Goal: Transaction & Acquisition: Purchase product/service

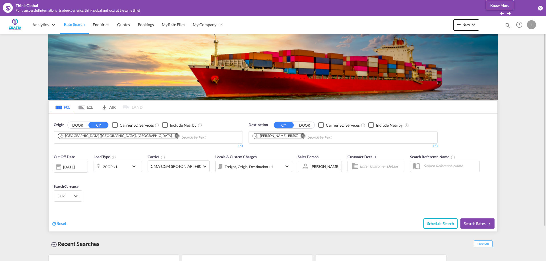
click at [300, 136] on md-icon "Remove" at bounding box center [302, 136] width 4 height 4
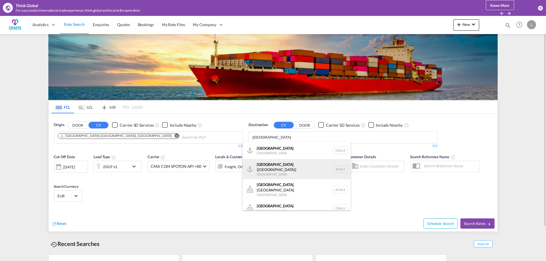
type input "[GEOGRAPHIC_DATA]"
click at [273, 165] on div "Alexandria ([GEOGRAPHIC_DATA]) [GEOGRAPHIC_DATA] EGALY" at bounding box center [296, 169] width 108 height 20
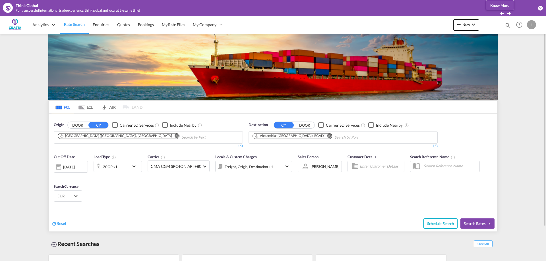
click at [143, 180] on div "Cut Off Date [DATE] [DATE] Load Type 20GP x1 Carrier CMA CGM SPOTON API +80 Onl…" at bounding box center [173, 166] width 244 height 30
click at [306, 217] on div "Schedule Search Search Rates" at bounding box center [385, 221] width 223 height 22
click at [474, 225] on span "Search Rates" at bounding box center [477, 223] width 27 height 5
type input "ITGOA to EGALY / [DATE]"
